Goal: Information Seeking & Learning: Compare options

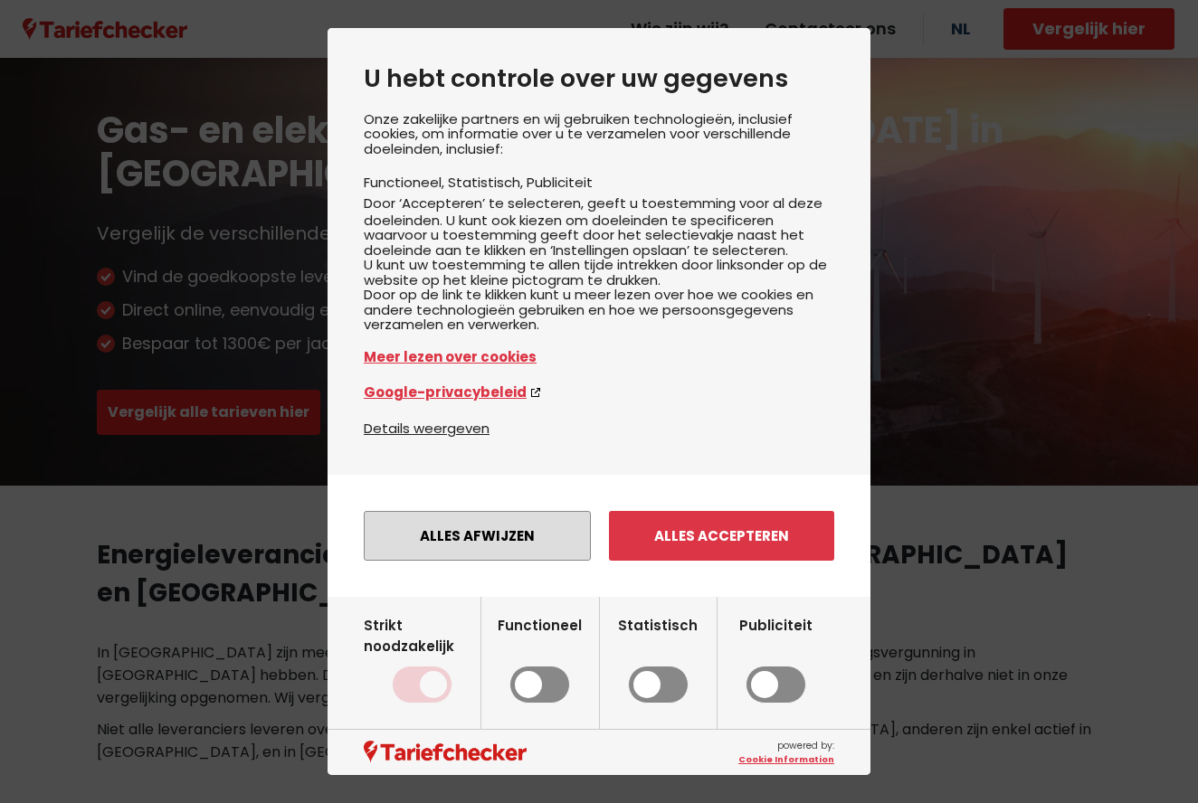
click at [495, 561] on button "Alles afwijzen" at bounding box center [477, 536] width 227 height 50
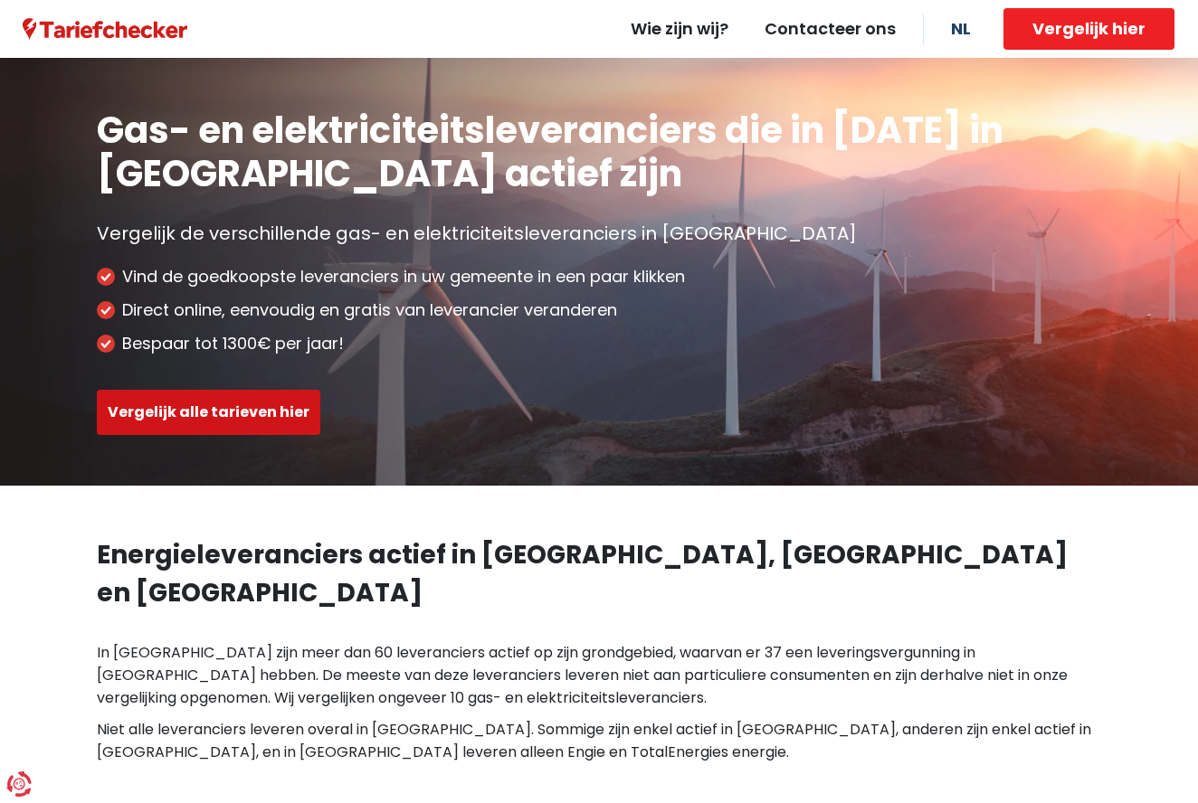
click at [245, 416] on button "Vergelijk alle tarieven hier" at bounding box center [208, 412] width 223 height 45
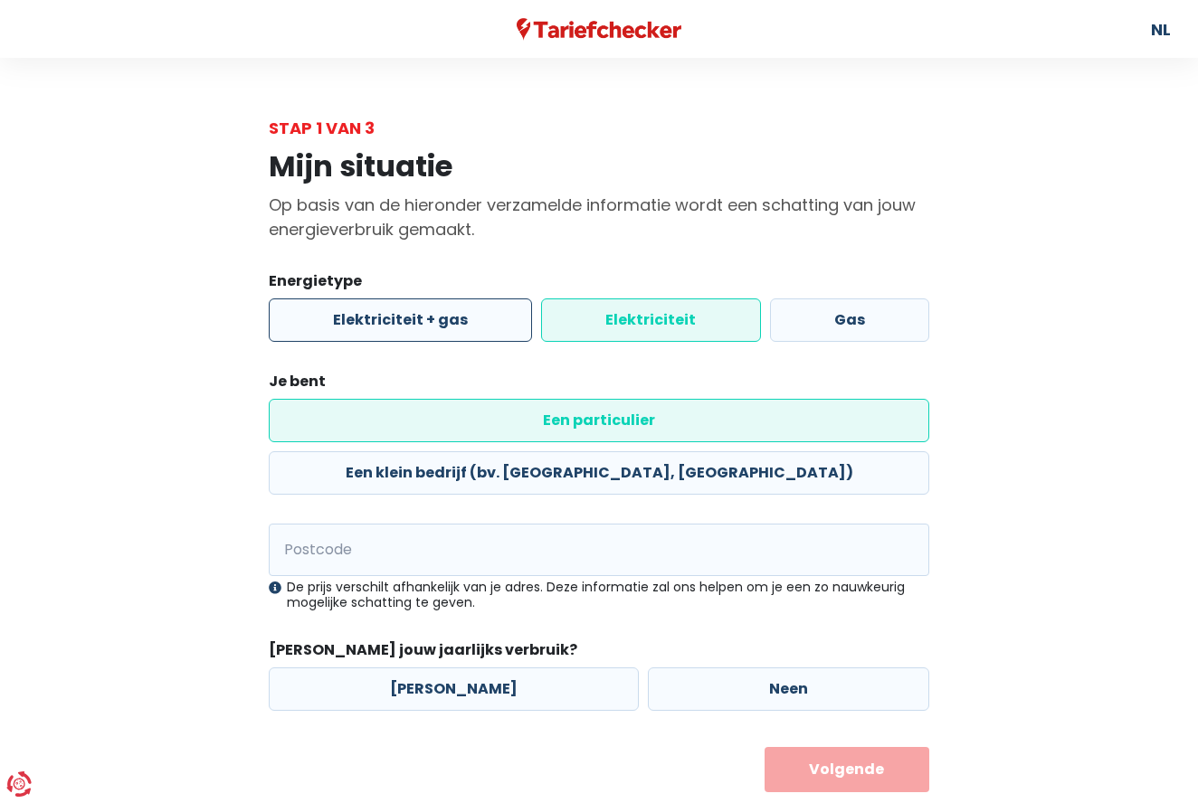
click at [326, 314] on label "Elektriciteit + gas" at bounding box center [400, 320] width 263 height 43
click at [326, 314] on input "Elektriciteit + gas" at bounding box center [400, 320] width 263 height 43
radio input "true"
radio input "false"
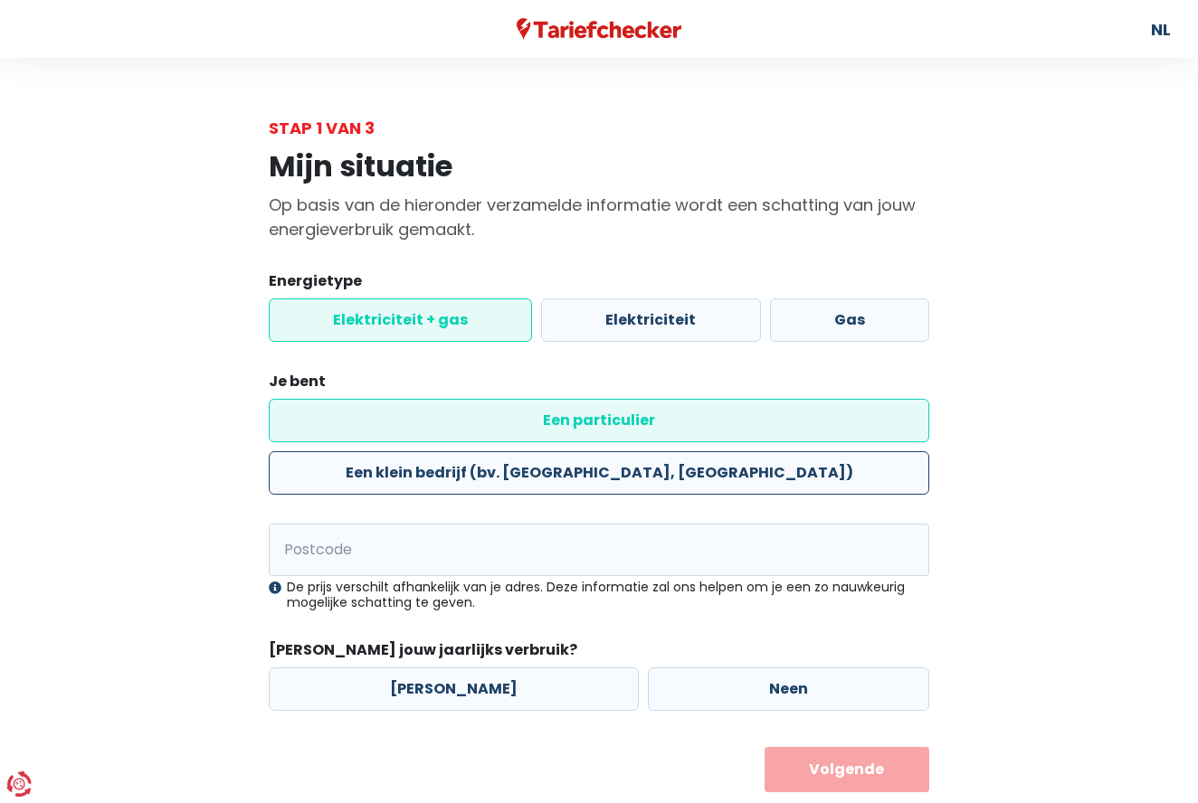
click at [588, 451] on label "Een klein bedrijf (bv. [GEOGRAPHIC_DATA], [GEOGRAPHIC_DATA])" at bounding box center [599, 472] width 660 height 43
click at [588, 451] on input "Een klein bedrijf (bv. [GEOGRAPHIC_DATA], [GEOGRAPHIC_DATA])" at bounding box center [599, 472] width 660 height 43
radio input "true"
radio input "false"
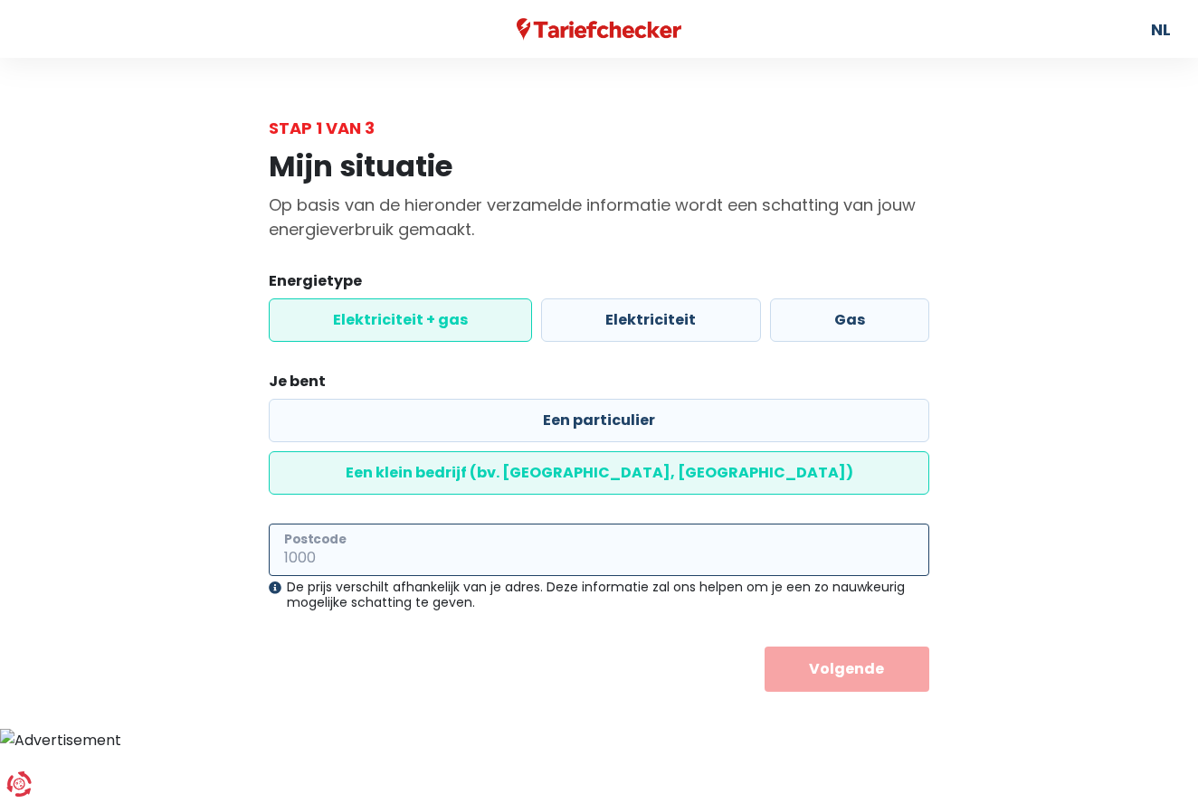
click at [365, 524] on input "Postcode" at bounding box center [599, 550] width 660 height 52
type input "2400"
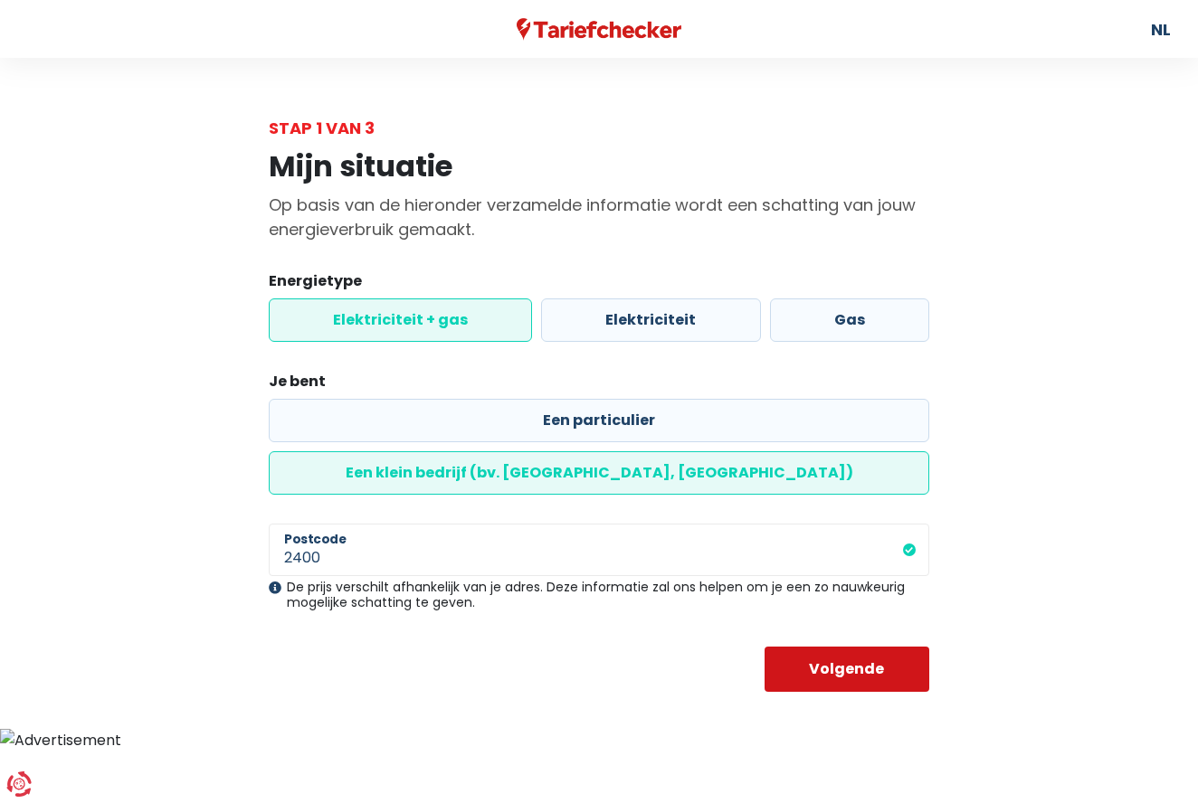
click at [841, 647] on button "Volgende" at bounding box center [847, 669] width 166 height 45
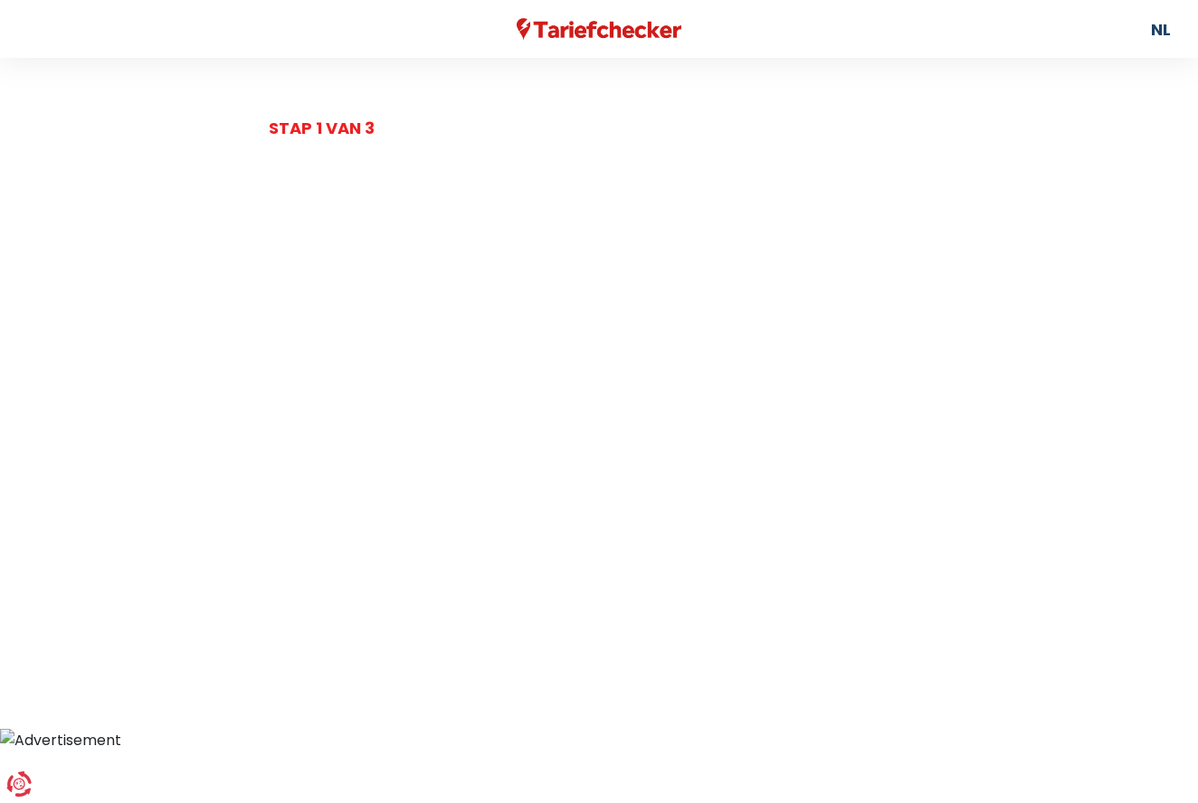
select select
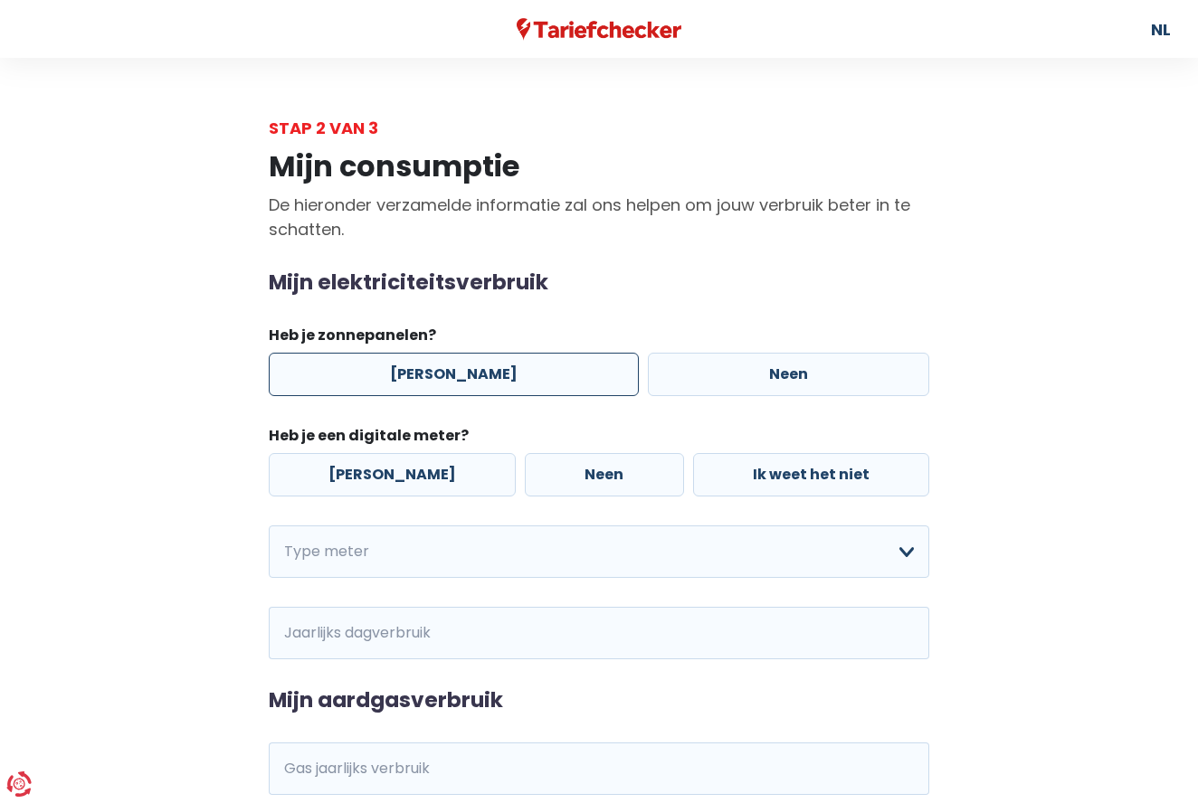
click at [384, 371] on label "[PERSON_NAME]" at bounding box center [454, 374] width 370 height 43
click at [384, 371] on input "[PERSON_NAME]" at bounding box center [454, 374] width 370 height 43
radio input "true"
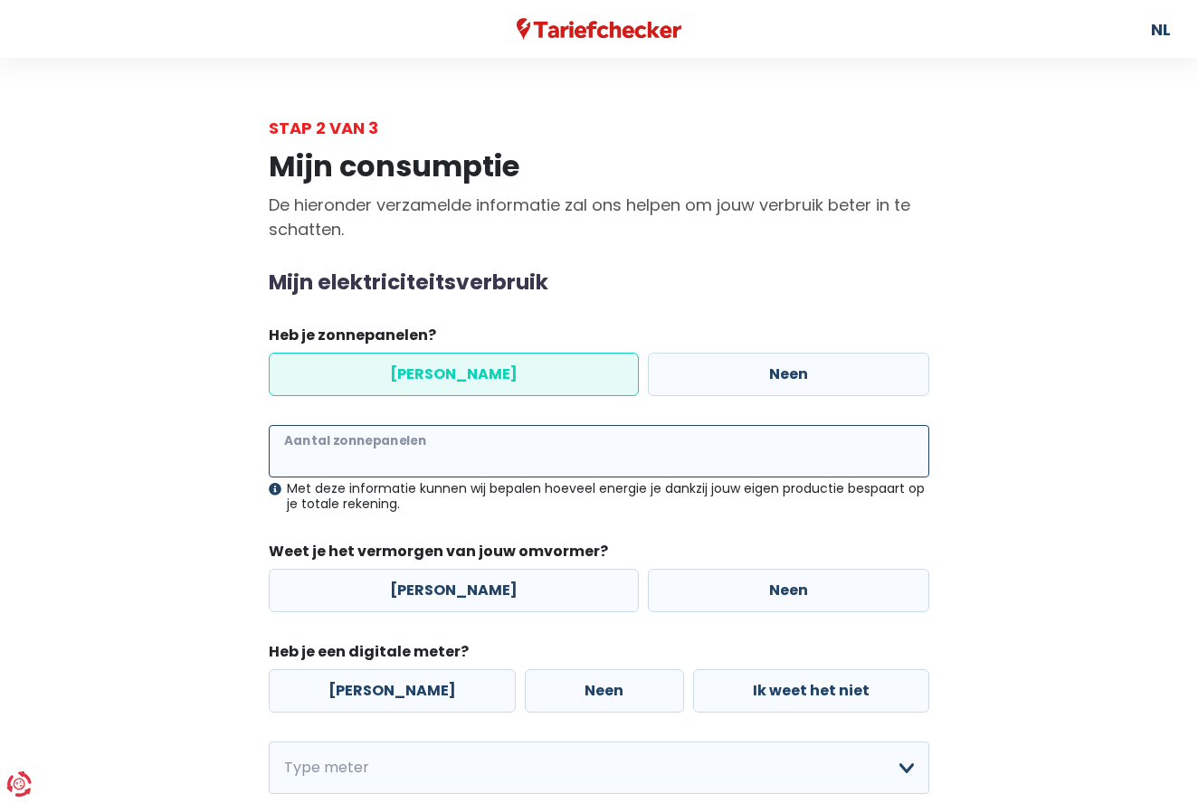
click at [441, 460] on input "Aantal zonnepanelen" at bounding box center [599, 451] width 660 height 52
type input "18"
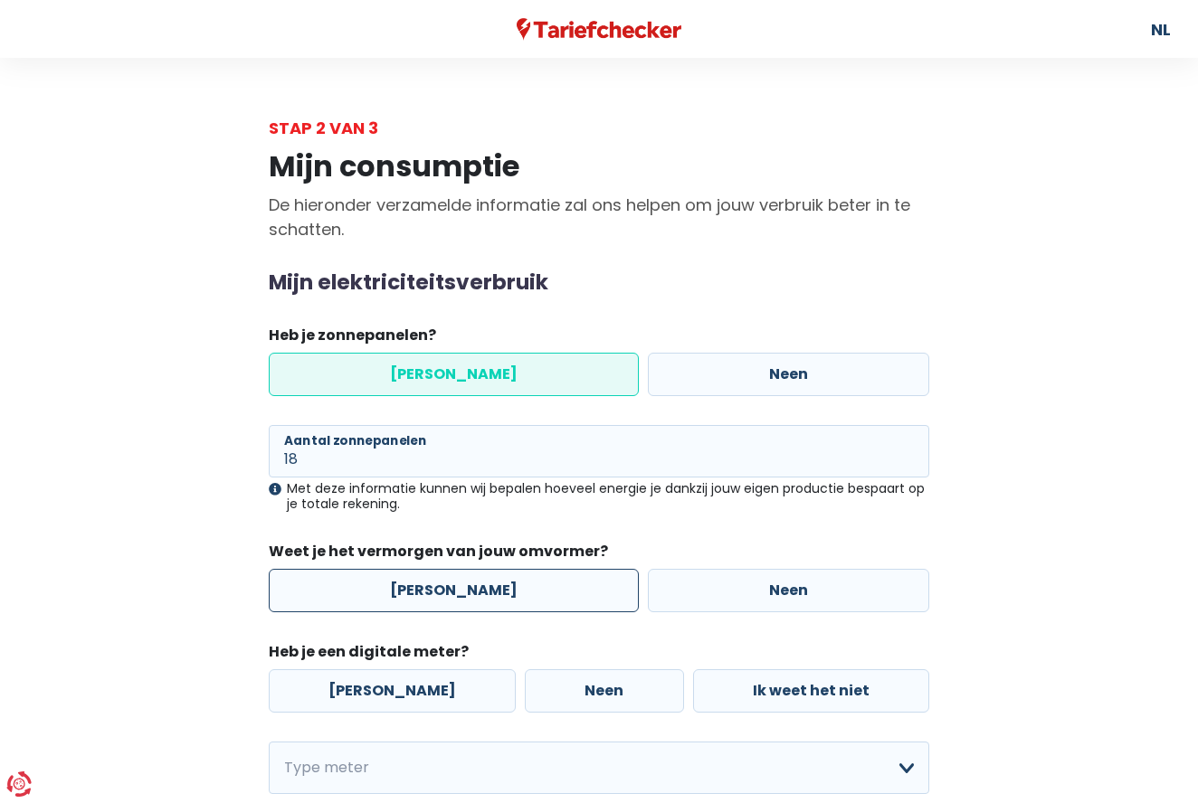
click at [430, 589] on label "[PERSON_NAME]" at bounding box center [454, 590] width 370 height 43
click at [430, 589] on input "[PERSON_NAME]" at bounding box center [454, 590] width 370 height 43
radio input "true"
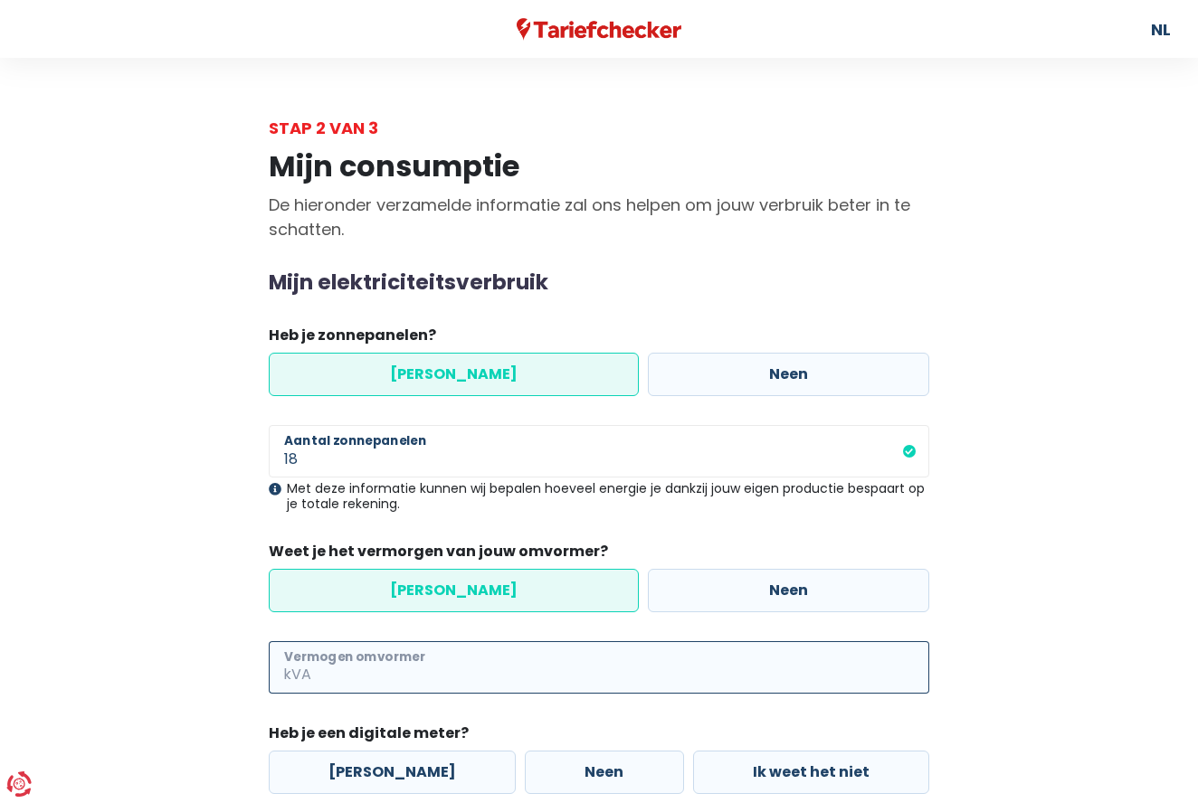
click at [409, 669] on input "Vermogen omvormer" at bounding box center [622, 667] width 614 height 52
click at [282, 675] on span "kVA" at bounding box center [292, 667] width 46 height 52
click at [293, 670] on span "kVA" at bounding box center [292, 667] width 46 height 52
click at [348, 669] on input "Vermogen omvormer" at bounding box center [622, 667] width 614 height 52
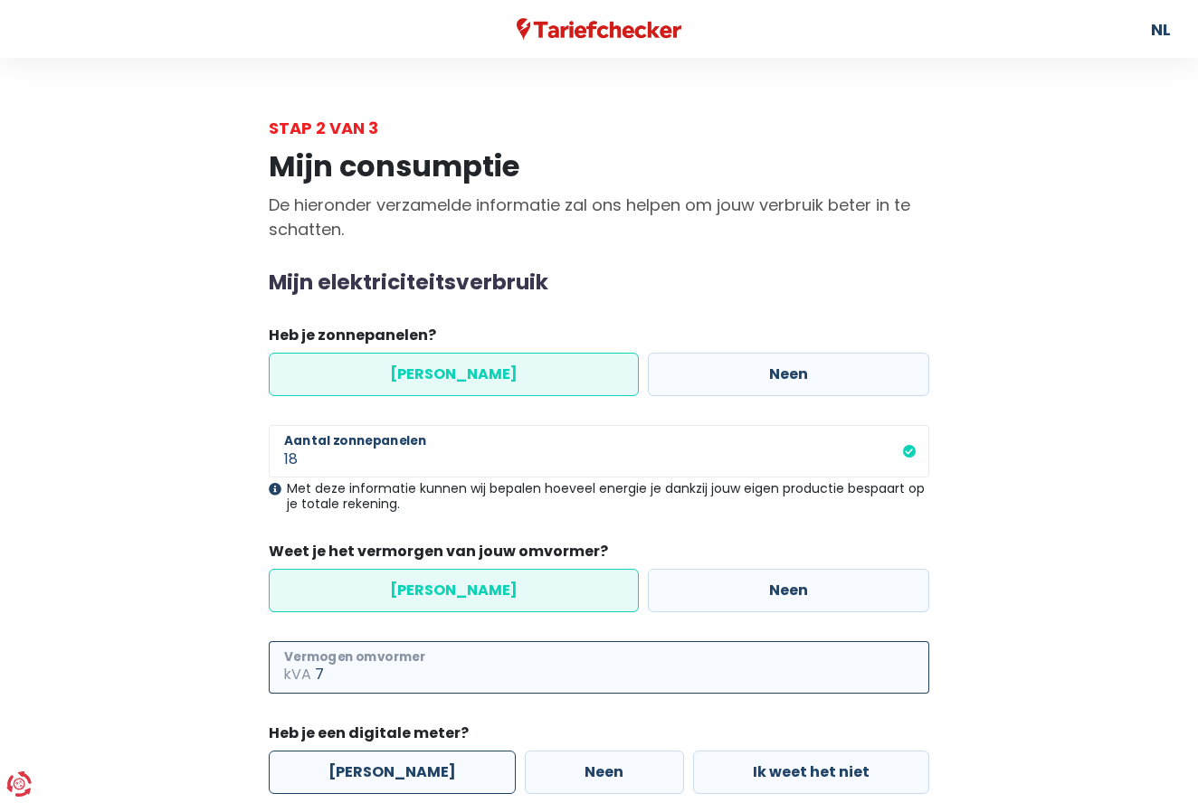
type input "7"
click at [372, 780] on label "[PERSON_NAME]" at bounding box center [392, 772] width 247 height 43
click at [372, 780] on input "[PERSON_NAME]" at bounding box center [392, 772] width 247 height 43
radio input "true"
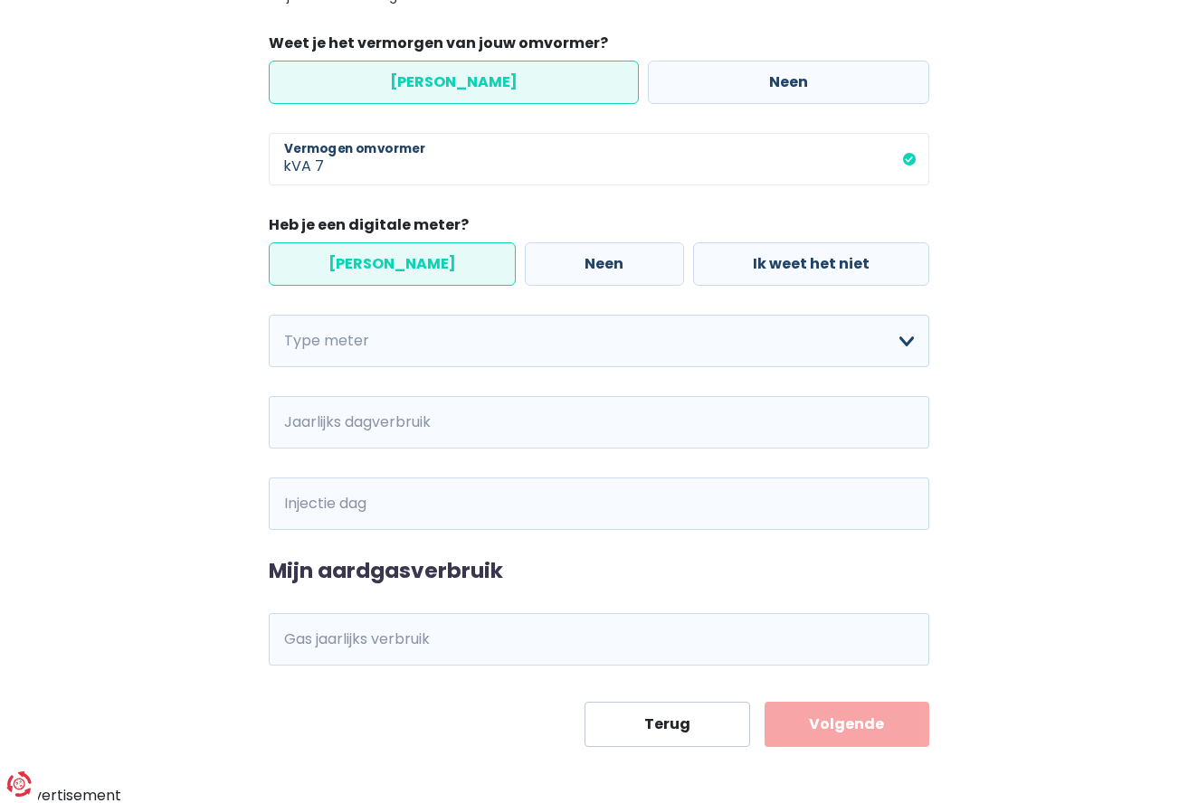
scroll to position [508, 0]
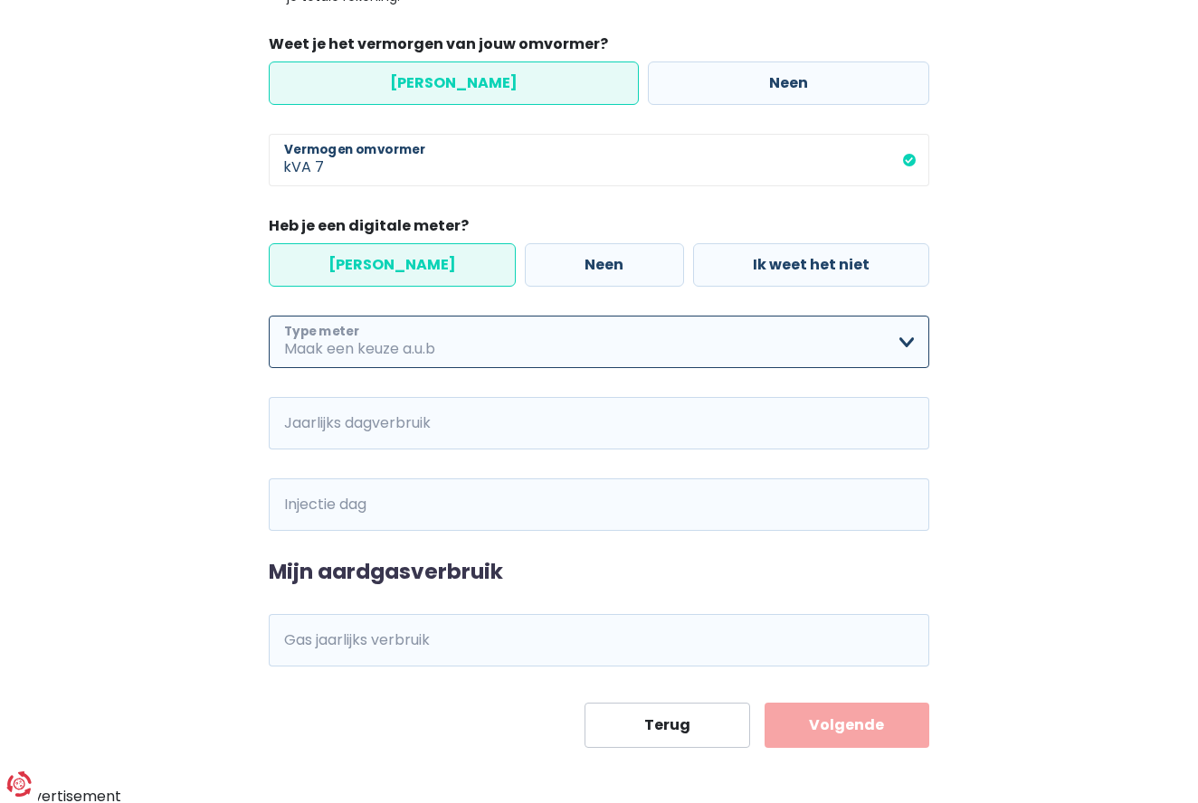
select select "day_night_bi_hourly"
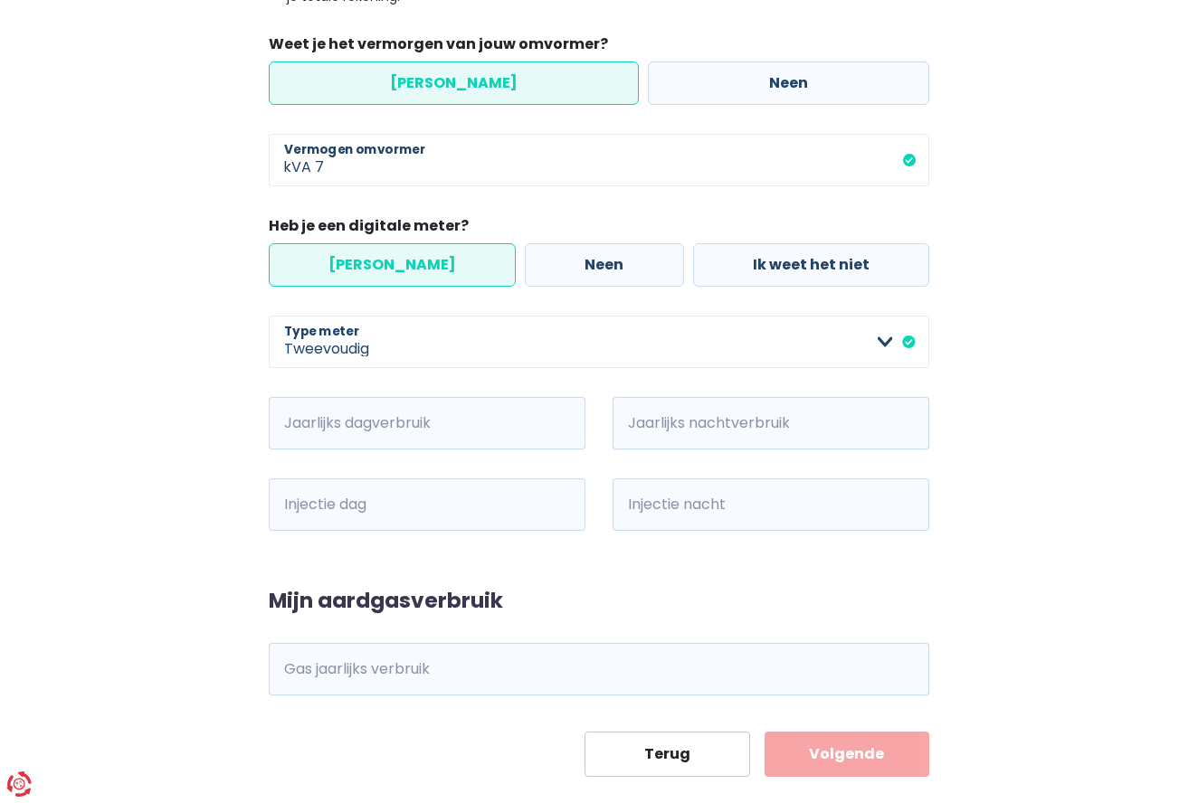
click at [849, 747] on button "Volgende" at bounding box center [847, 754] width 166 height 45
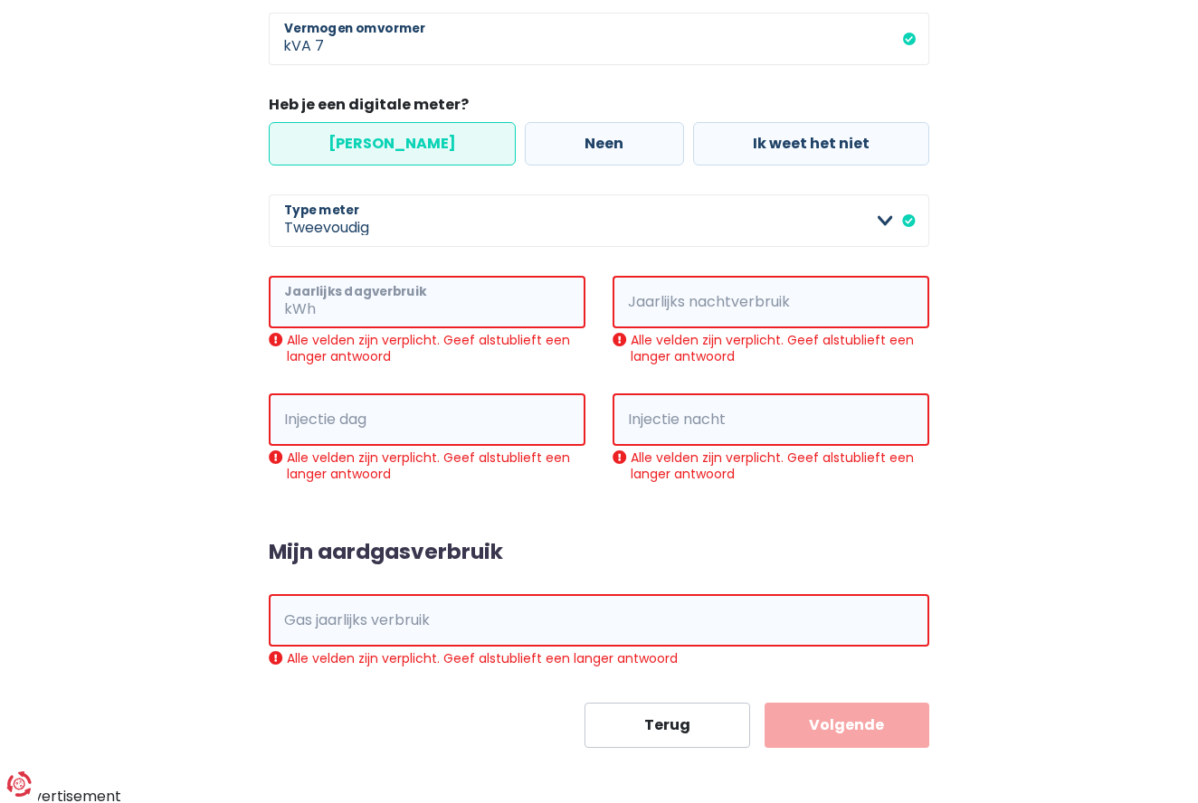
click at [372, 304] on input "Jaarlijks dagverbruik" at bounding box center [452, 302] width 266 height 52
